Goal: Task Accomplishment & Management: Complete application form

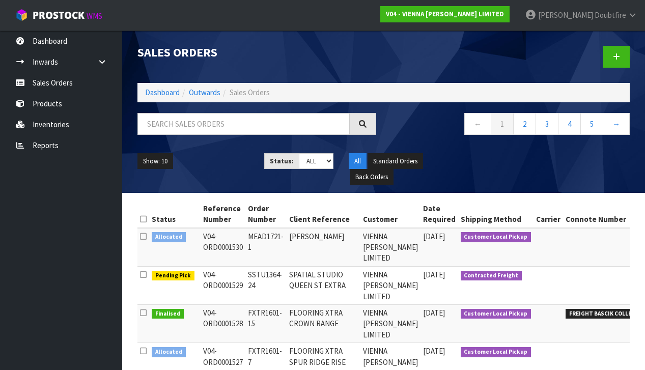
scroll to position [0, 12]
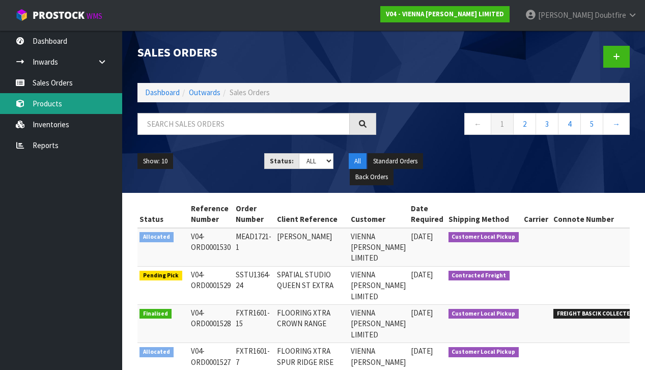
click at [56, 106] on link "Products" at bounding box center [61, 103] width 122 height 21
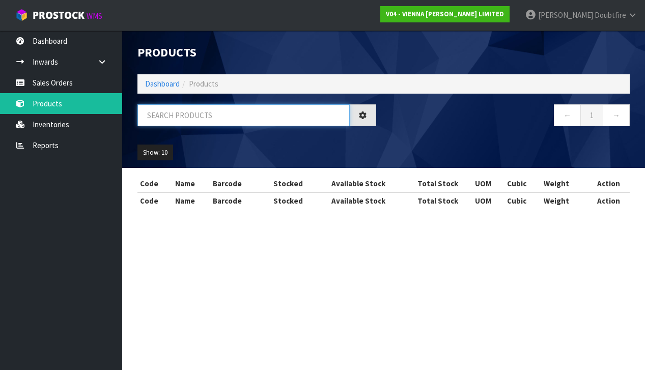
click at [174, 115] on input "text" at bounding box center [243, 115] width 212 height 22
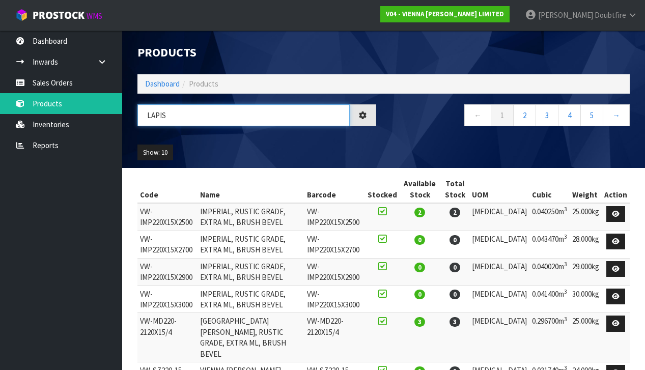
type input "LAPIS"
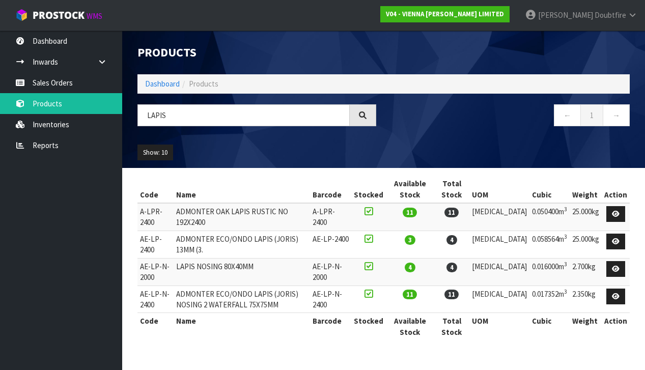
click at [138, 239] on td "AE-LP-2400" at bounding box center [155, 243] width 36 height 27
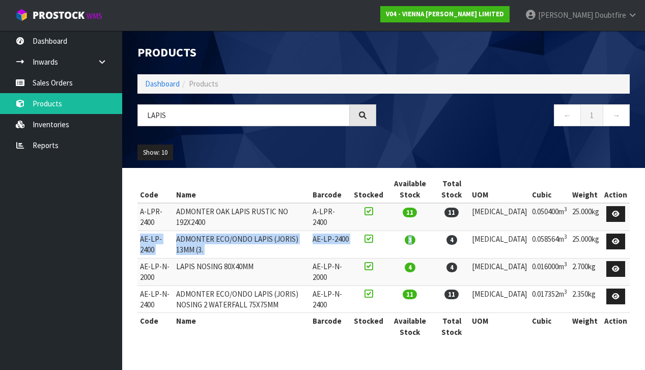
drag, startPoint x: 141, startPoint y: 237, endPoint x: 471, endPoint y: 241, distance: 329.2
click at [471, 241] on tr "AE-LP-2400 ADMONTER ECO/ONDO LAPIS (JORIS) 13MM (3. AE-LP-2400 3 4 [MEDICAL_DAT…" at bounding box center [383, 243] width 492 height 27
copy tr "AE-LP-2400 ADMONTER ECO/ONDO LAPIS (JORIS) 13MM (3. AE-LP-2400 3"
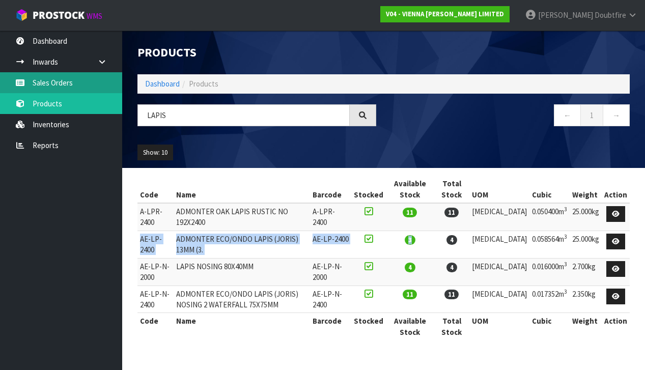
click at [51, 84] on link "Sales Orders" at bounding box center [61, 82] width 122 height 21
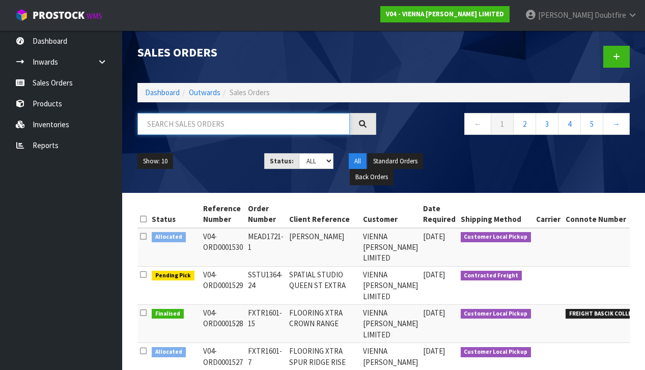
click at [164, 119] on input "text" at bounding box center [243, 124] width 212 height 22
type input "KRISTEL"
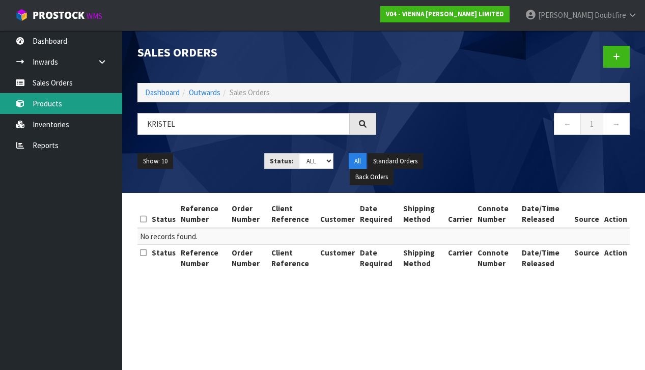
click at [48, 94] on link "Products" at bounding box center [61, 103] width 122 height 21
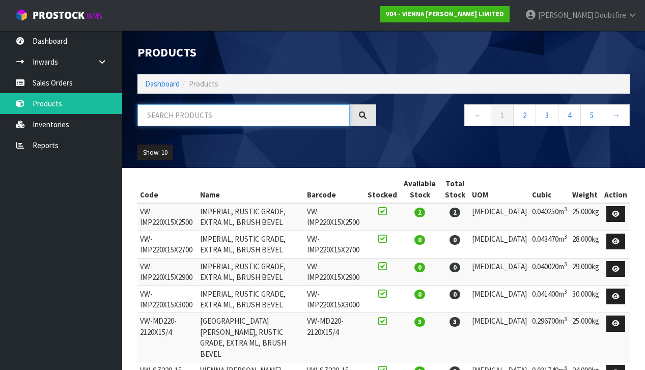
click at [173, 120] on input "text" at bounding box center [243, 115] width 212 height 22
type input "CANNES"
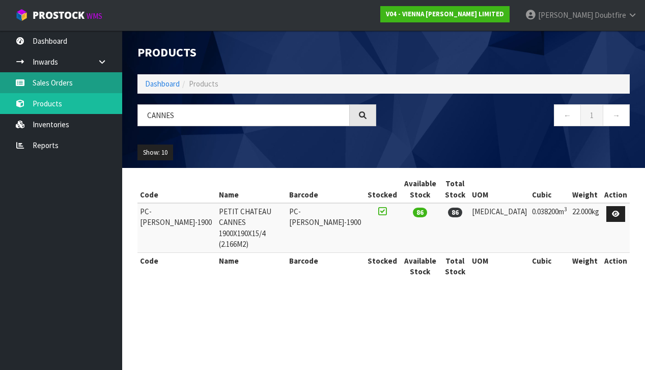
click at [55, 86] on link "Sales Orders" at bounding box center [61, 82] width 122 height 21
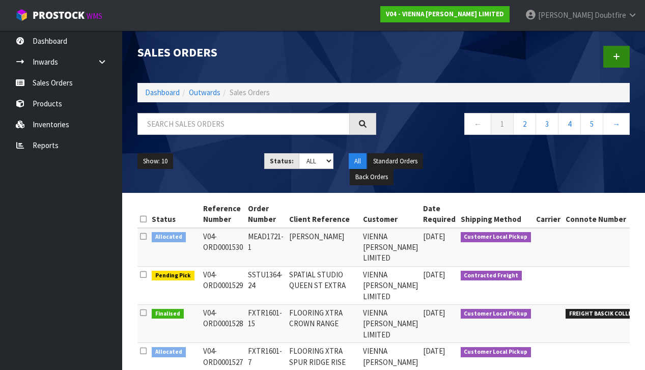
click at [616, 62] on link at bounding box center [616, 57] width 26 height 22
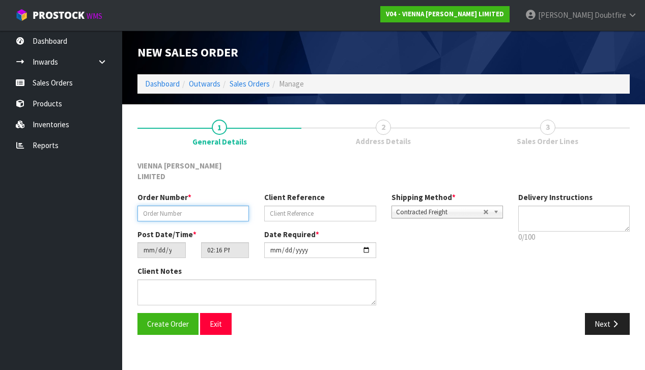
paste input "KMCA1867-1"
type input "KMCA1867-1"
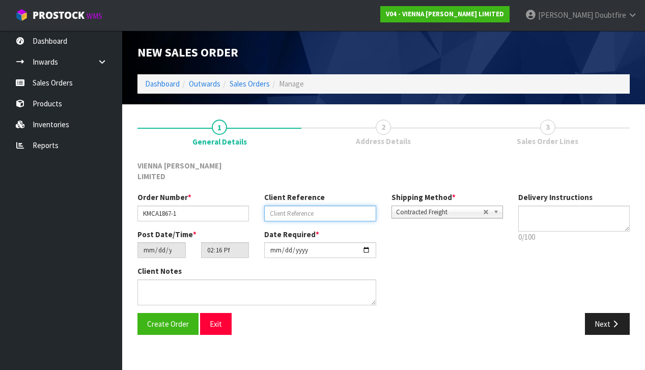
click at [286, 206] on input "text" at bounding box center [319, 214] width 111 height 16
type input "[PERSON_NAME]"
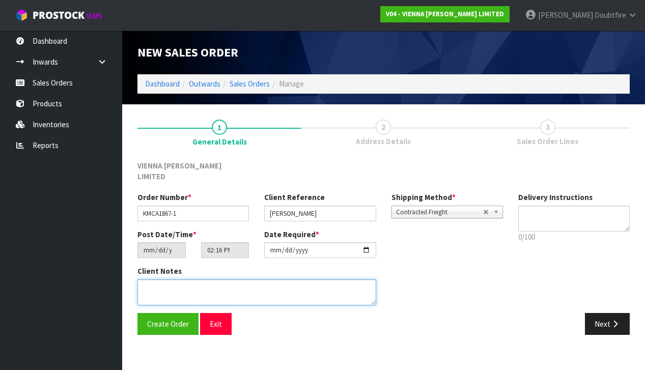
click at [217, 279] on textarea at bounding box center [256, 292] width 239 height 26
type textarea "[PERSON_NAME]"
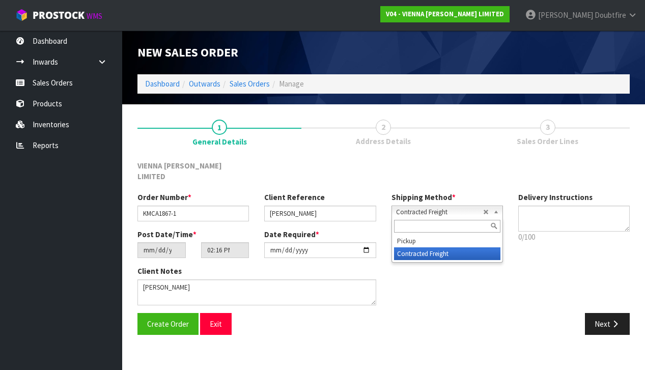
click at [429, 206] on span "Contracted Freight" at bounding box center [439, 212] width 87 height 12
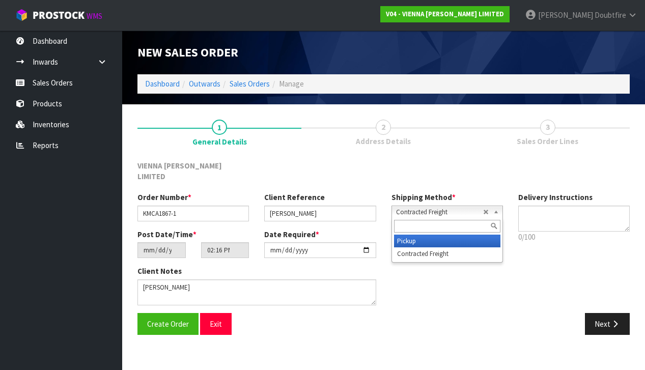
click at [408, 235] on li "Pickup" at bounding box center [447, 241] width 106 height 13
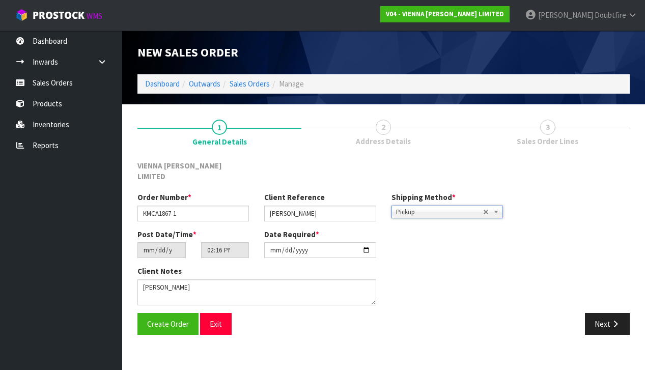
click at [411, 206] on span "Pickup" at bounding box center [439, 212] width 87 height 12
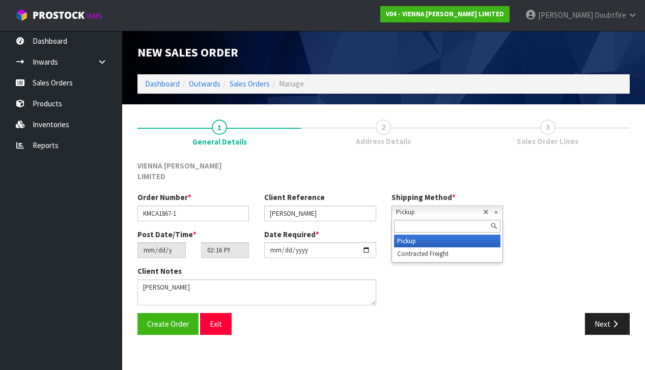
click at [412, 235] on li "Pickup" at bounding box center [447, 241] width 106 height 13
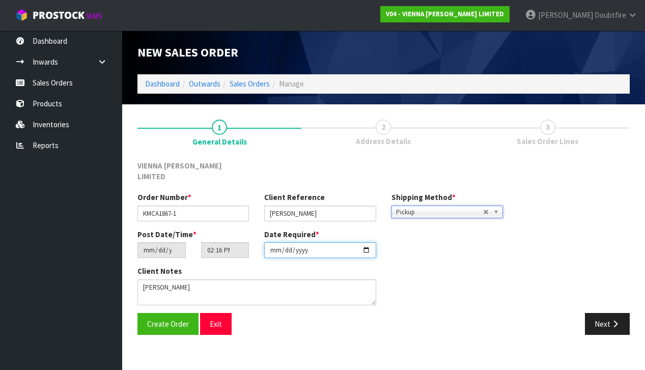
click at [274, 247] on input "[DATE]" at bounding box center [319, 250] width 111 height 16
type input "[DATE]"
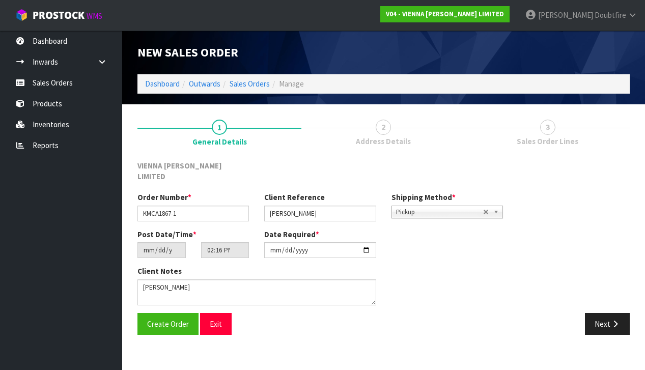
click at [442, 286] on div "Client Notes" at bounding box center [320, 289] width 381 height 47
click at [171, 319] on span "Create Order" at bounding box center [168, 324] width 42 height 10
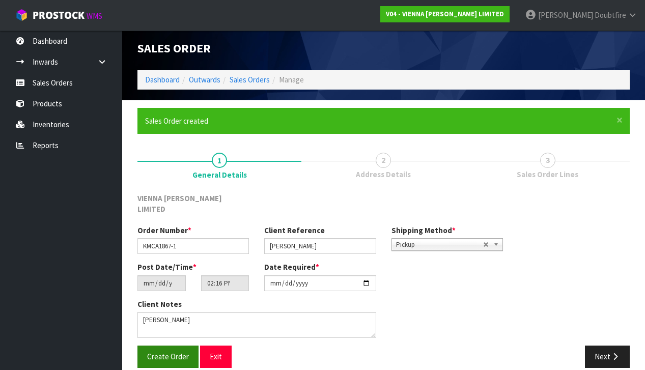
scroll to position [4, 0]
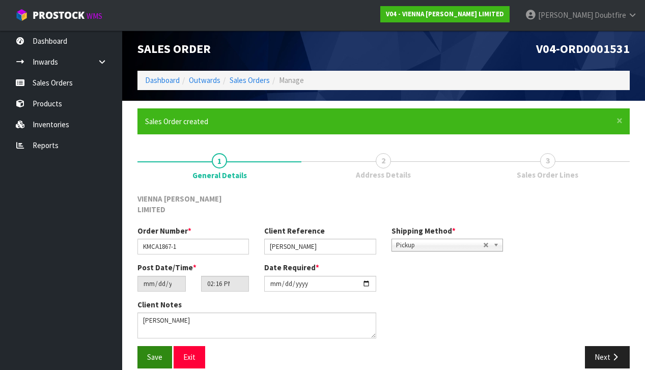
click at [162, 346] on button "Save" at bounding box center [154, 357] width 35 height 22
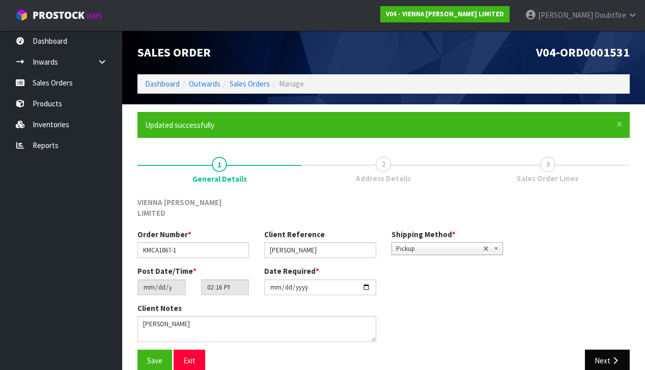
click at [609, 350] on button "Next" at bounding box center [607, 361] width 45 height 22
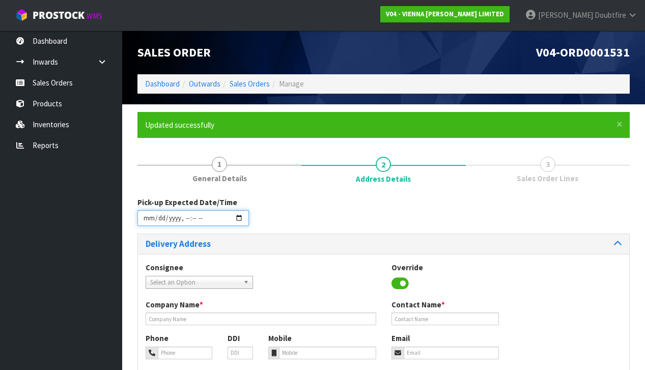
click at [148, 224] on input "datetime-local" at bounding box center [192, 218] width 111 height 16
click at [318, 263] on div "Consignee 000001.BAY MECHANICS - BAY MECHANICS 000001A - BRAKE & TRANSMISSION N…" at bounding box center [383, 280] width 491 height 37
click at [184, 224] on input "datetime-local" at bounding box center [192, 218] width 111 height 16
type input "[DATE]T13:17"
click at [301, 239] on h3 "Delivery Address" at bounding box center [261, 244] width 230 height 10
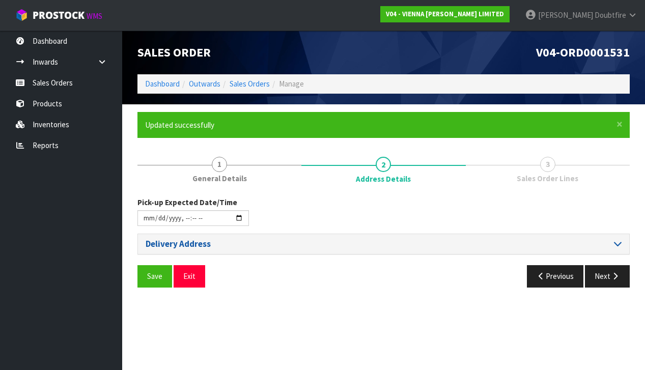
click at [164, 245] on h3 "Delivery Address" at bounding box center [261, 244] width 230 height 10
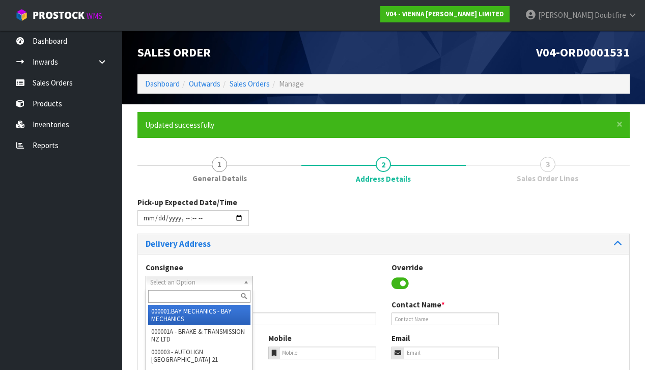
click at [161, 281] on span "Select an Option" at bounding box center [194, 282] width 89 height 12
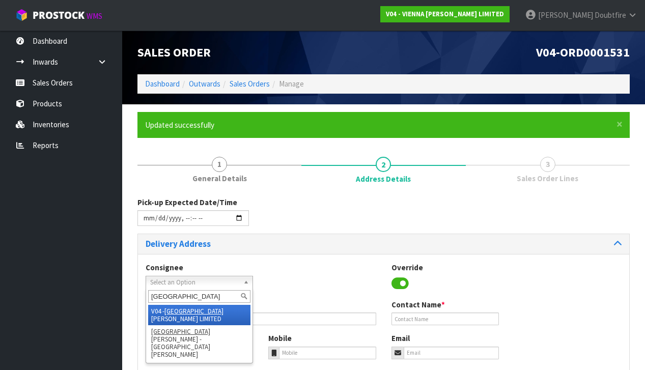
type input "[GEOGRAPHIC_DATA]"
click at [191, 307] on li "V04 - VIENNA [PERSON_NAME] LIMITED" at bounding box center [199, 315] width 102 height 20
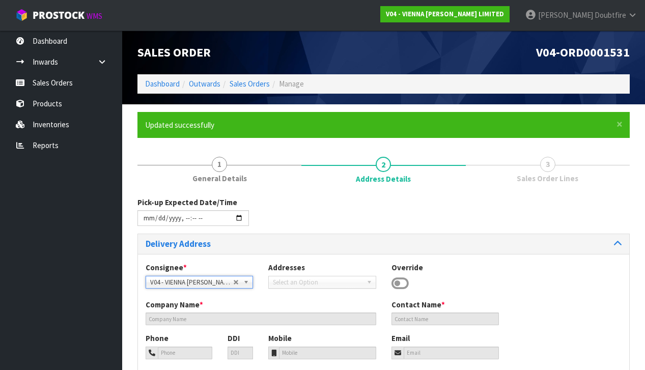
type input "VIENNA [PERSON_NAME] LIMITED"
type input "[PERSON_NAME]"
type input "[PHONE_NUMBER]"
type input "[PERSON_NAME][EMAIL_ADDRESS][DOMAIN_NAME]"
type input "2 ROXBURGH ST"
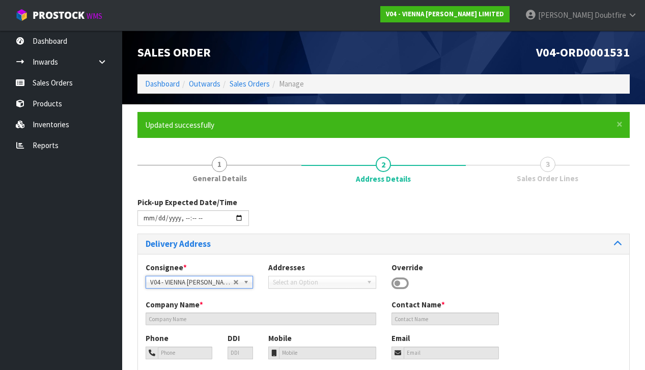
type input "1023"
type input "[GEOGRAPHIC_DATA]"
type input "NEWMARKET"
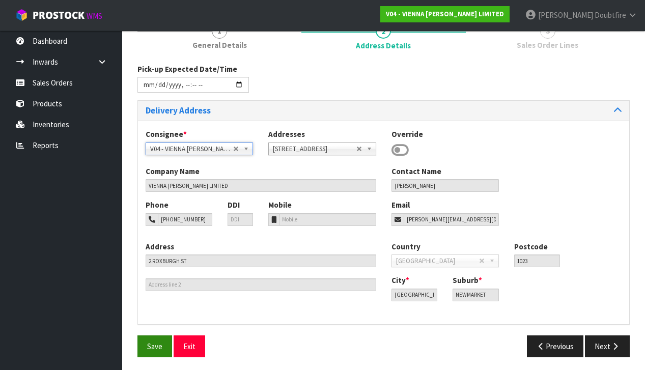
scroll to position [133, 0]
click at [156, 347] on span "Save" at bounding box center [154, 347] width 15 height 10
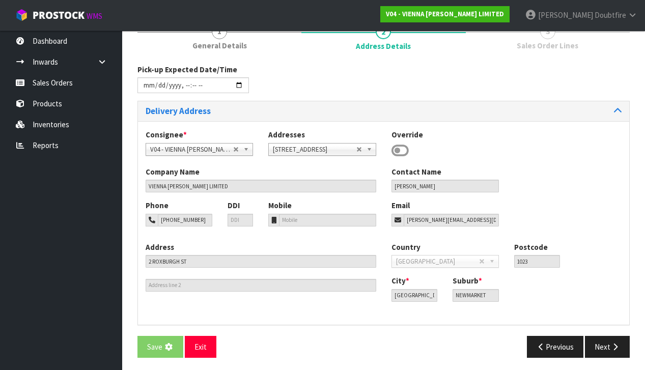
scroll to position [0, 0]
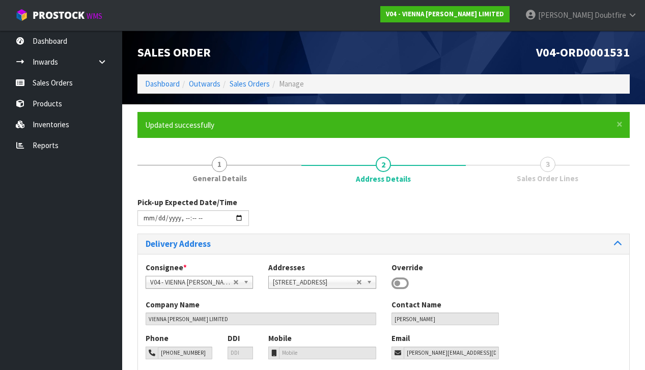
type input "[DATE]T13:17"
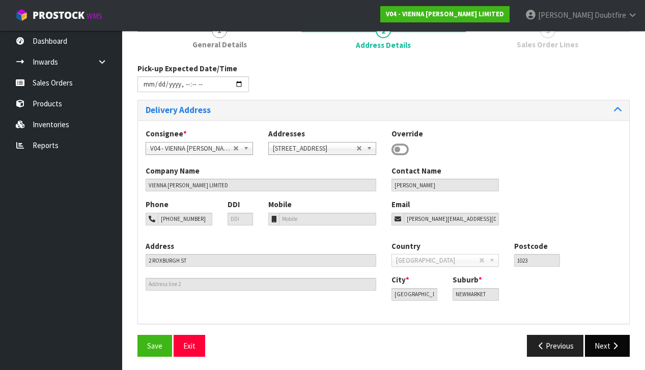
scroll to position [133, 0]
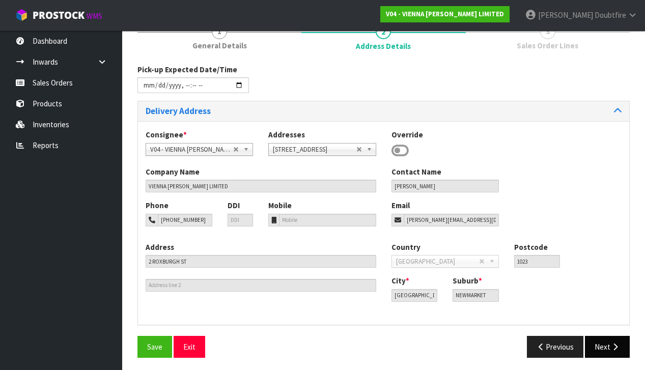
click at [603, 346] on button "Next" at bounding box center [607, 347] width 45 height 22
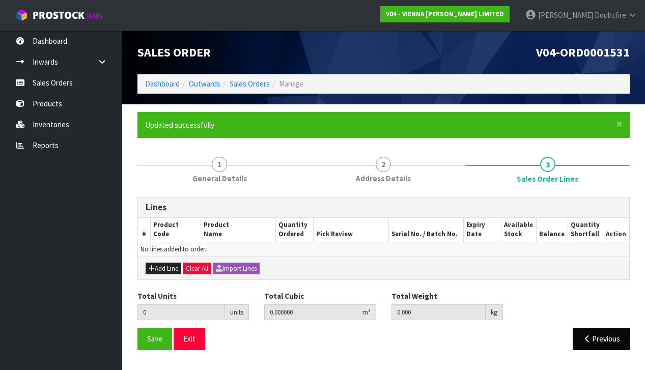
scroll to position [0, 0]
click at [153, 269] on icon "button" at bounding box center [152, 268] width 6 height 7
type input "0"
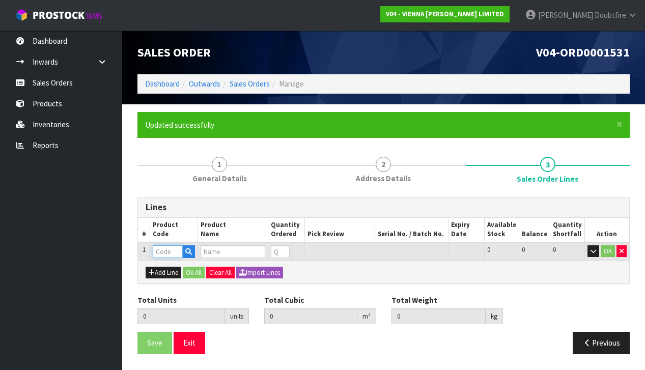
click at [163, 248] on input "text" at bounding box center [168, 251] width 30 height 13
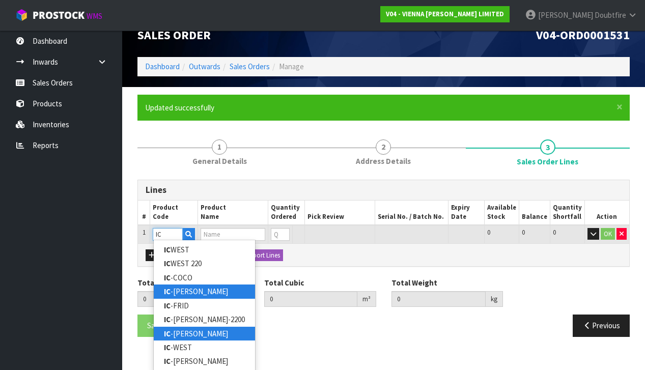
scroll to position [17, 0]
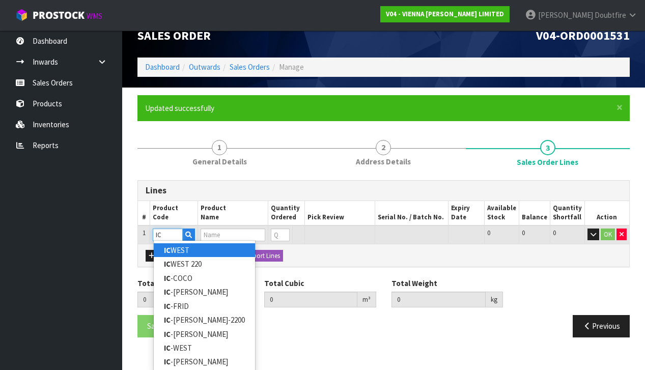
type input "I"
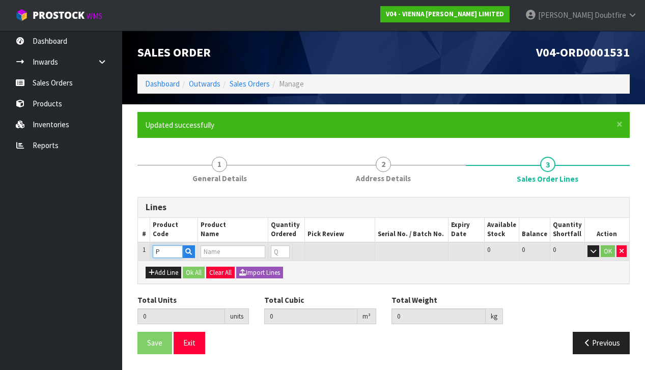
type input "PC"
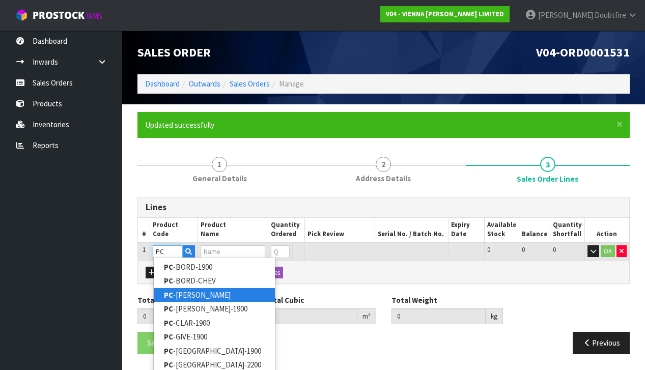
scroll to position [1, 0]
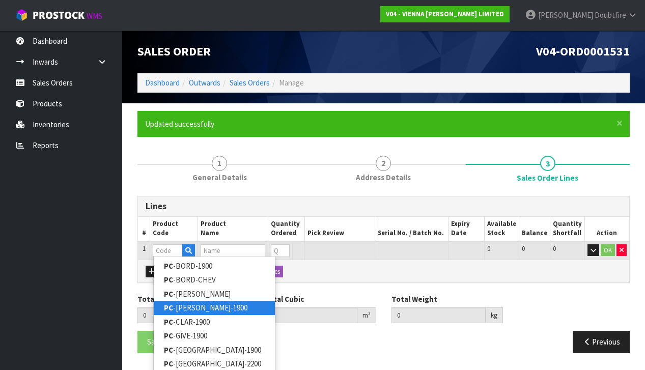
click at [192, 305] on link "PC -[PERSON_NAME]-1900" at bounding box center [214, 308] width 121 height 14
type input "PC-[PERSON_NAME]-1900"
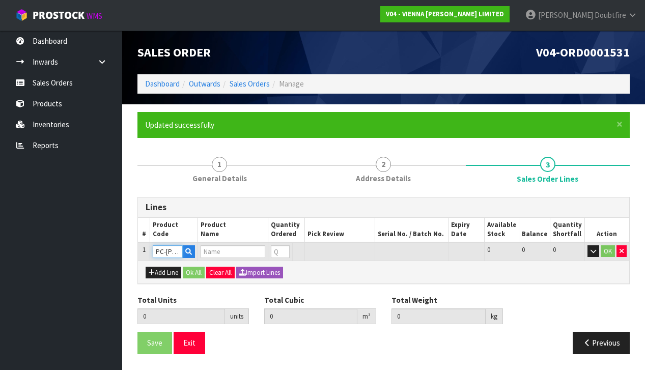
scroll to position [0, 0]
type input "0.000000"
type input "0.000"
type input "PETIT CHATEAU CANNES 1900X190X15/4 (2.166M2)"
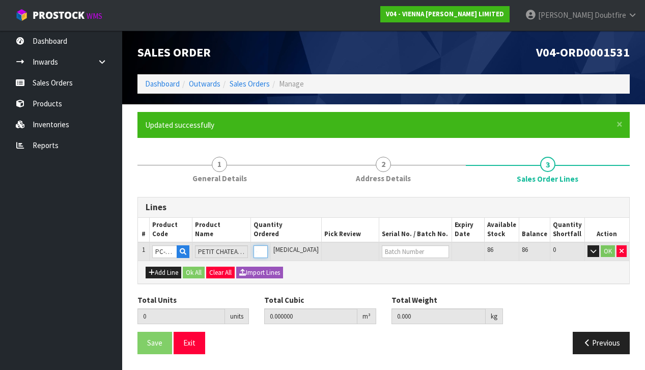
type input "1"
type input "0.0382"
type input "22"
click at [262, 245] on input "1" at bounding box center [255, 251] width 13 height 13
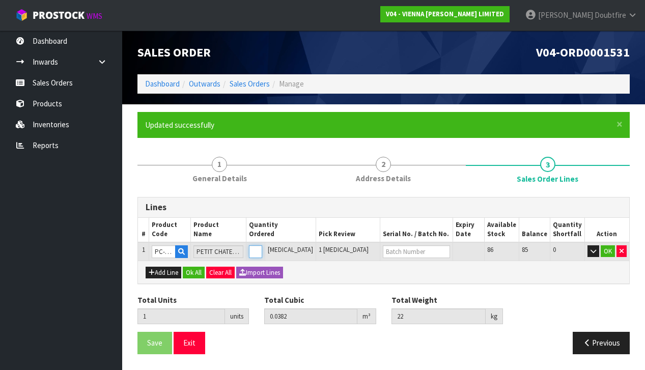
type input "0"
type input "1"
type input "0.0382"
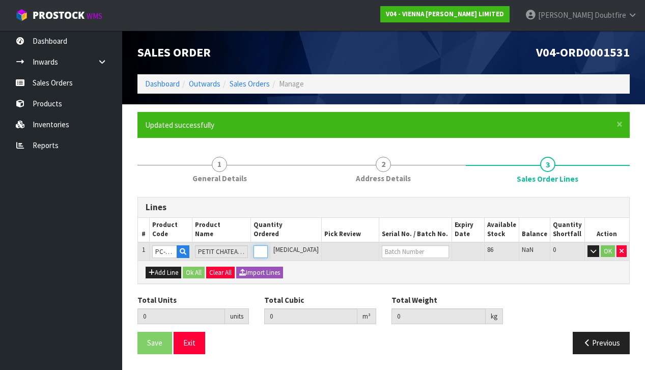
type input "22"
type input "1"
type input "10"
type input "0.382"
type input "220"
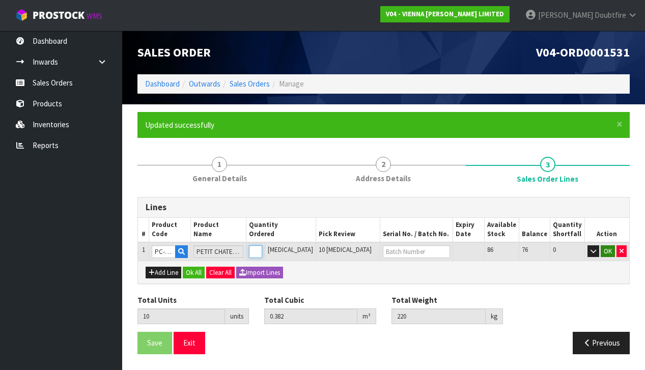
type input "10"
click at [609, 251] on button "OK" at bounding box center [607, 251] width 14 height 12
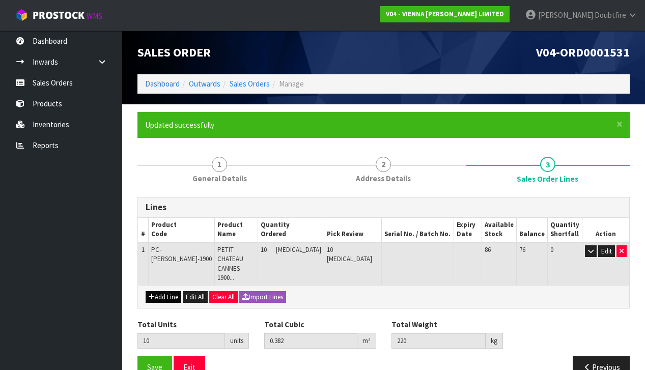
click at [157, 291] on button "Add Line" at bounding box center [164, 297] width 36 height 12
type input "0"
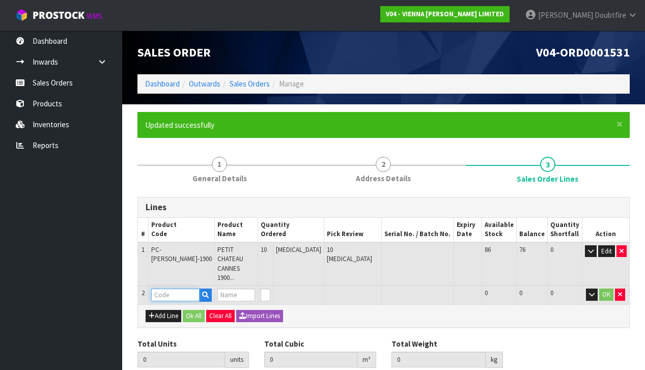
click at [166, 288] on input "text" at bounding box center [175, 294] width 48 height 13
type input "PARA"
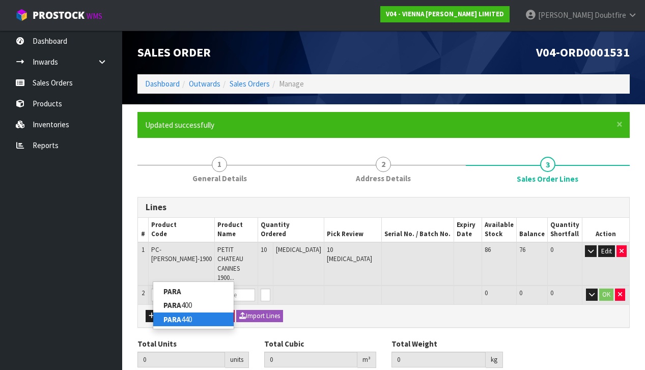
click at [187, 317] on link "PARA 440" at bounding box center [193, 319] width 80 height 14
type input "PARA 440"
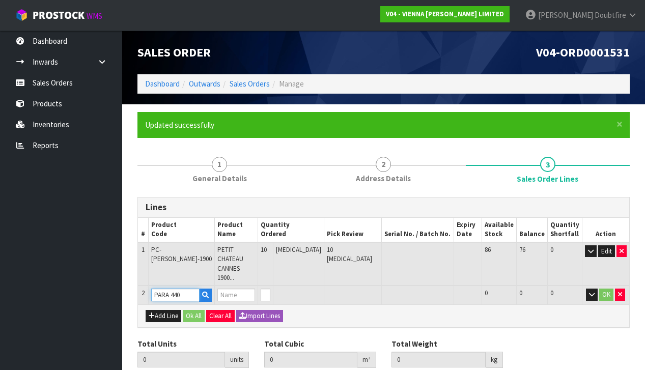
type input "10"
type input "0.382"
type input "220"
type input "PARABOND 440"
type input "1"
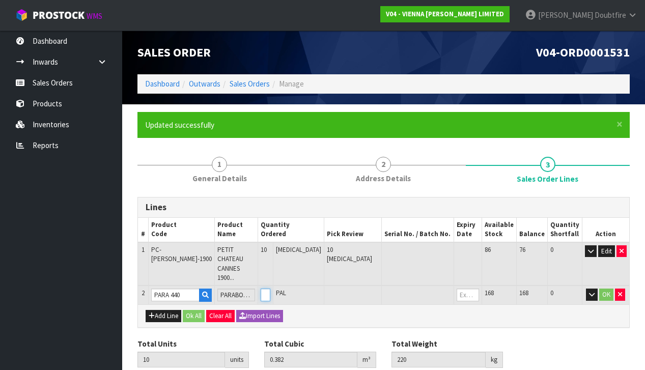
type input "11"
type input "0.4027"
type input "235.8"
click at [270, 288] on input "1" at bounding box center [265, 294] width 10 height 13
type input "2"
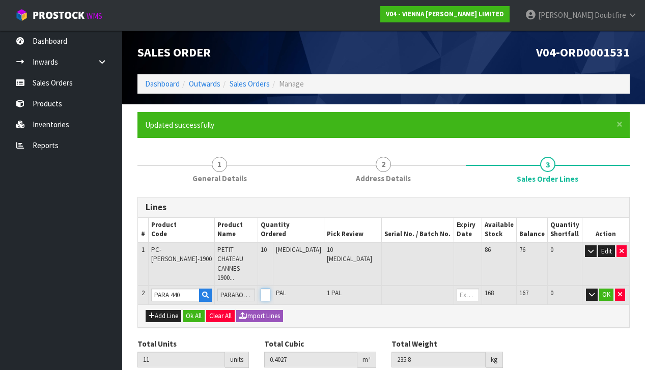
type input "12"
type input "0.4234"
type input "251.6"
click at [270, 288] on input "2" at bounding box center [265, 294] width 10 height 13
click at [604, 288] on button "OK" at bounding box center [606, 294] width 14 height 12
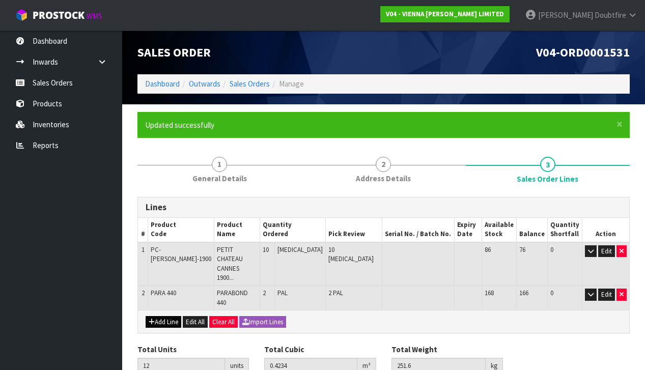
click at [163, 316] on button "Add Line" at bounding box center [164, 322] width 36 height 12
type input "0"
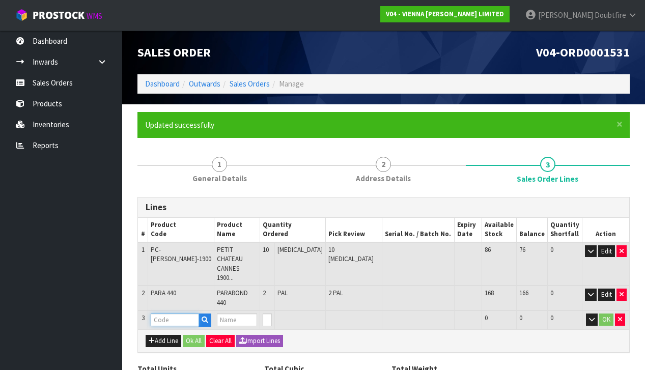
click at [163, 313] on input "text" at bounding box center [175, 319] width 48 height 13
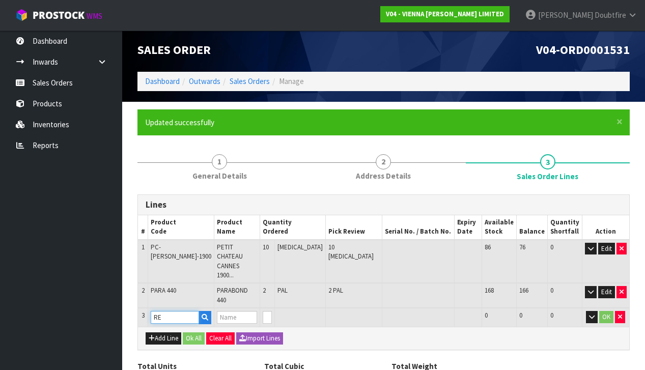
type input "R"
click at [201, 314] on icon "button" at bounding box center [204, 317] width 7 height 7
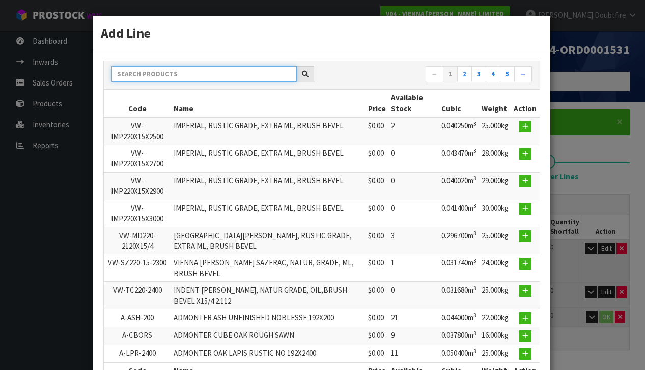
click at [143, 68] on input "text" at bounding box center [203, 74] width 185 height 16
type input "REGUPOL"
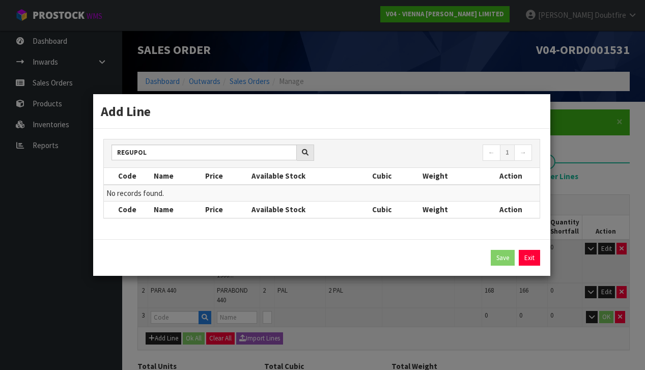
click at [527, 255] on link "Exit" at bounding box center [528, 258] width 21 height 16
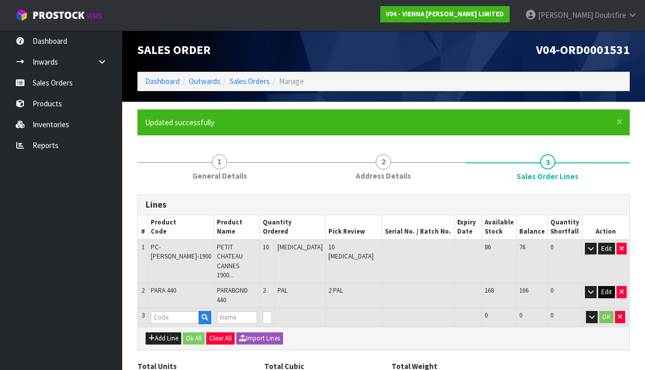
click at [605, 286] on button "Edit" at bounding box center [606, 292] width 17 height 12
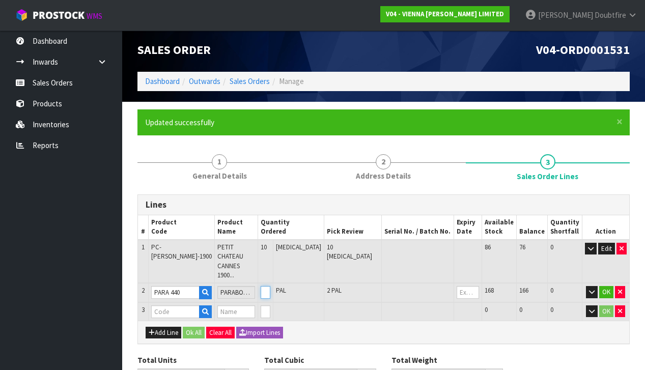
type input "3"
click at [270, 286] on input "3" at bounding box center [265, 292] width 10 height 13
click at [603, 286] on button "OK" at bounding box center [606, 292] width 14 height 12
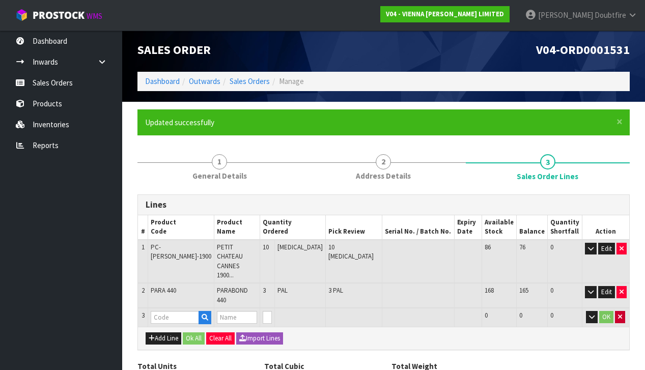
click at [622, 311] on button "button" at bounding box center [620, 317] width 10 height 12
type input "13"
type input "0.4441"
type input "267.4"
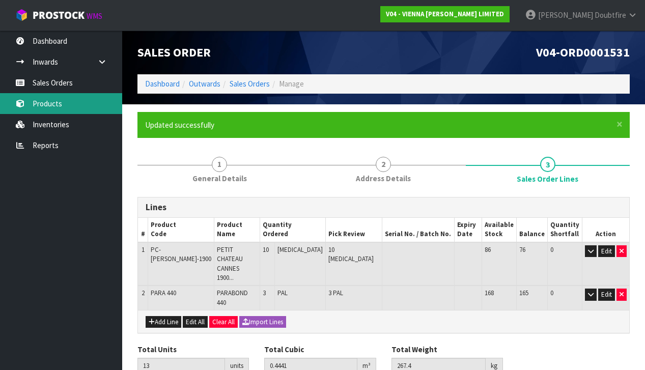
click at [44, 104] on link "Products" at bounding box center [61, 103] width 122 height 21
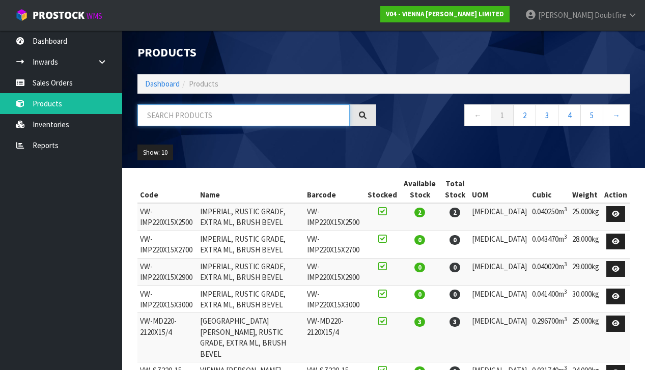
click at [178, 119] on input "text" at bounding box center [243, 115] width 212 height 22
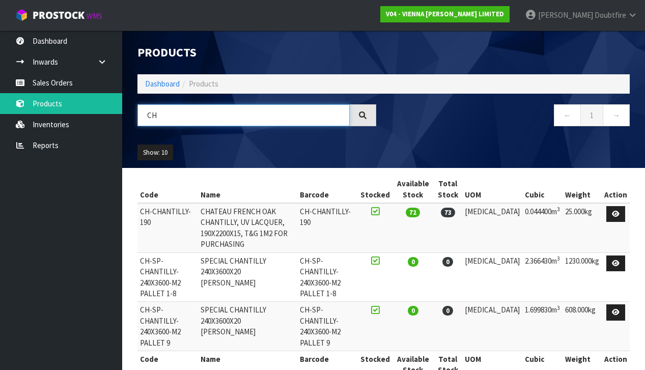
type input "C"
type input "PARA"
